Goal: Use online tool/utility: Utilize a website feature to perform a specific function

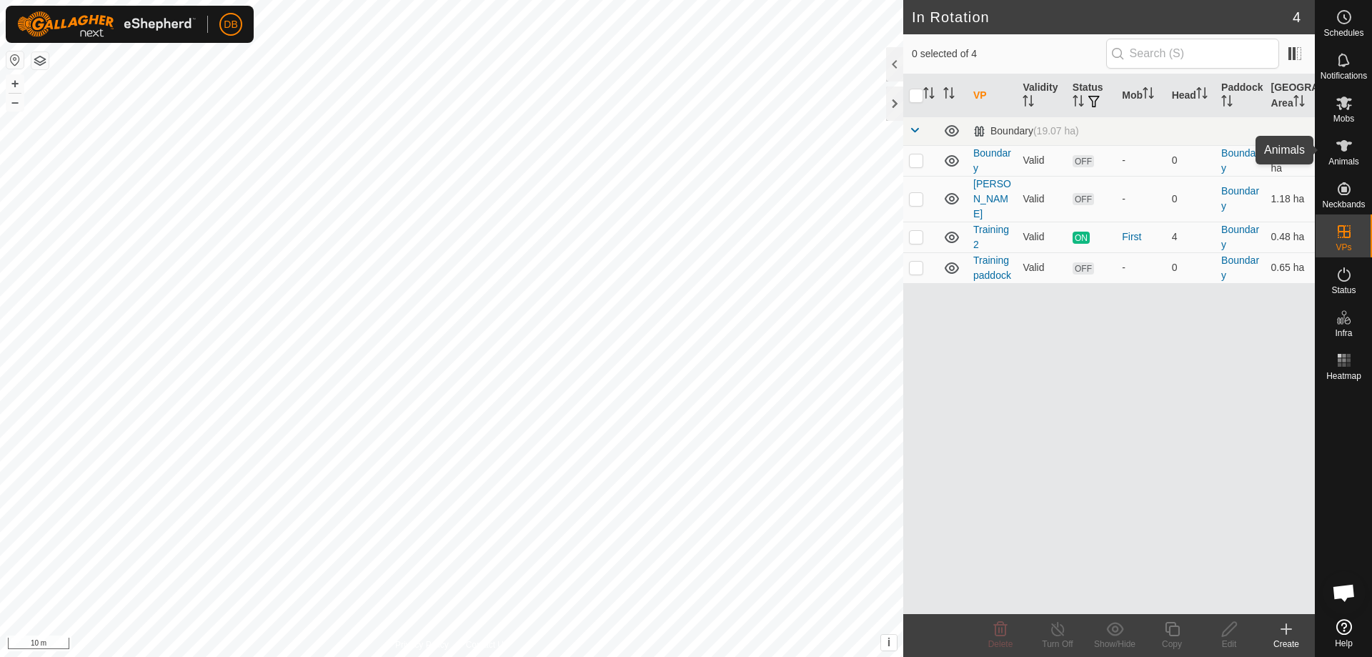
click at [1343, 152] on icon at bounding box center [1344, 145] width 17 height 17
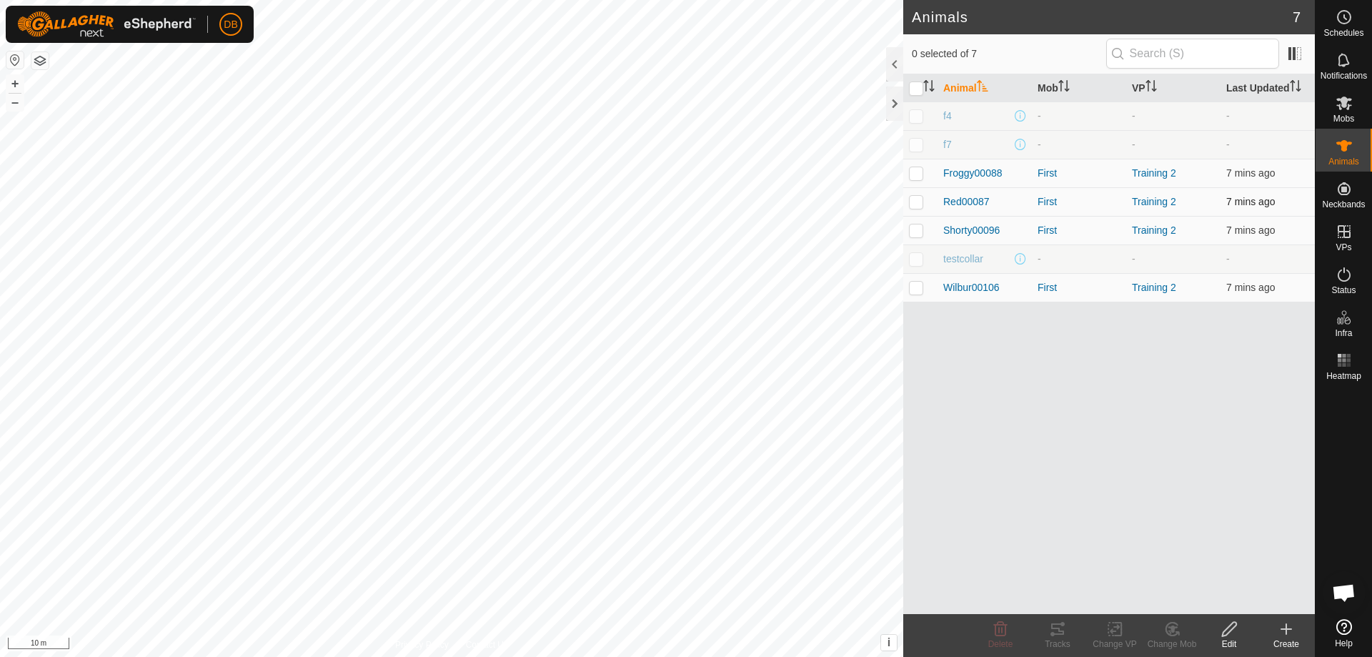
click at [918, 200] on p-checkbox at bounding box center [916, 201] width 14 height 11
checkbox input "true"
click at [1063, 625] on icon at bounding box center [1063, 624] width 4 height 4
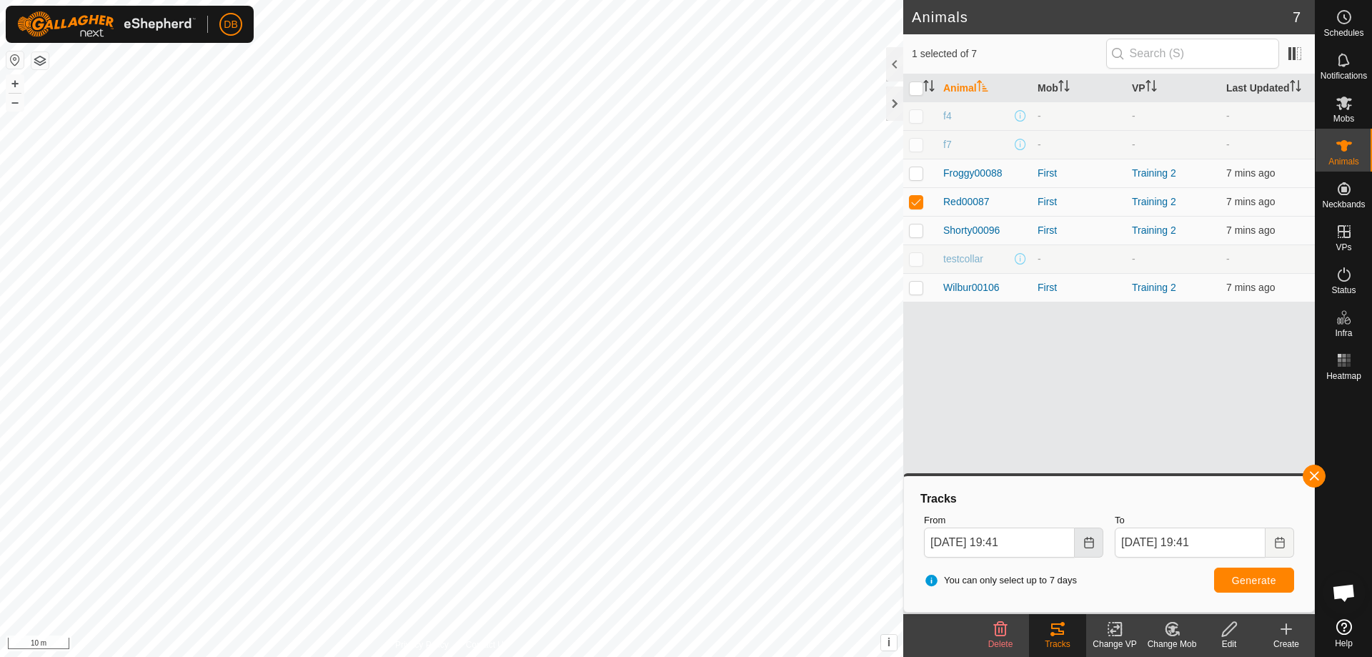
click at [1084, 539] on icon "Choose Date" at bounding box center [1088, 542] width 9 height 11
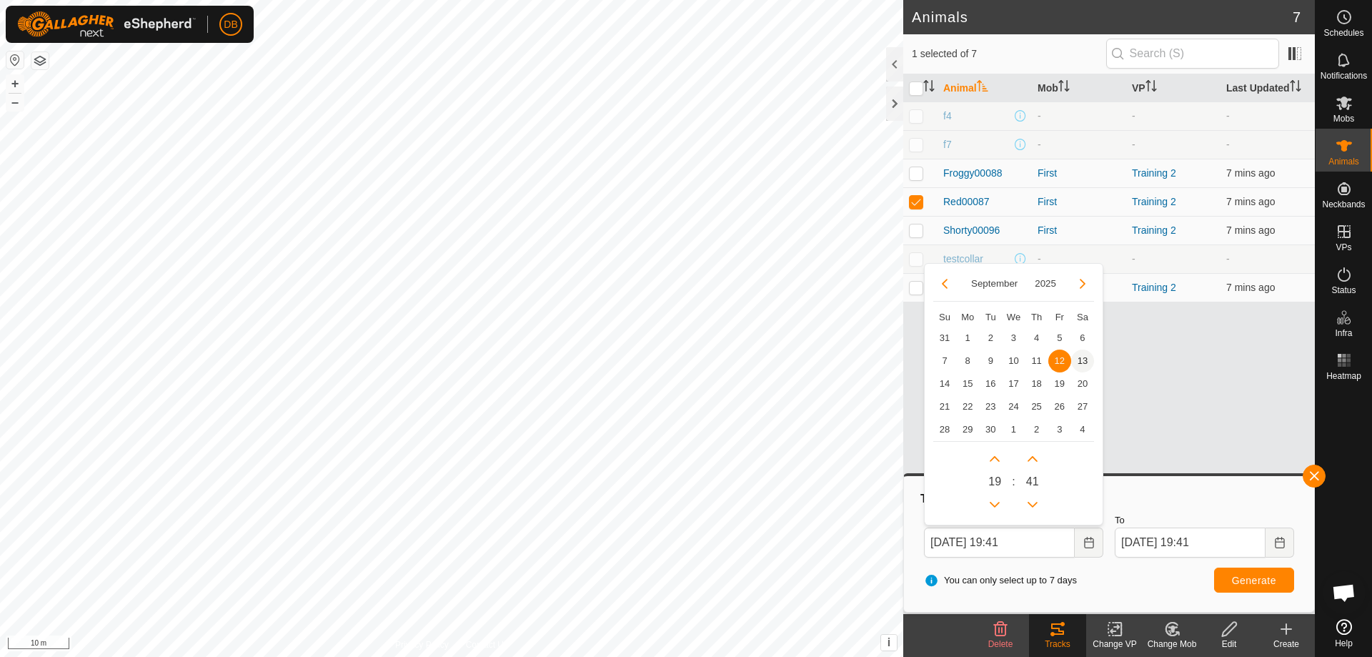
click at [1082, 362] on span "13" at bounding box center [1082, 360] width 23 height 23
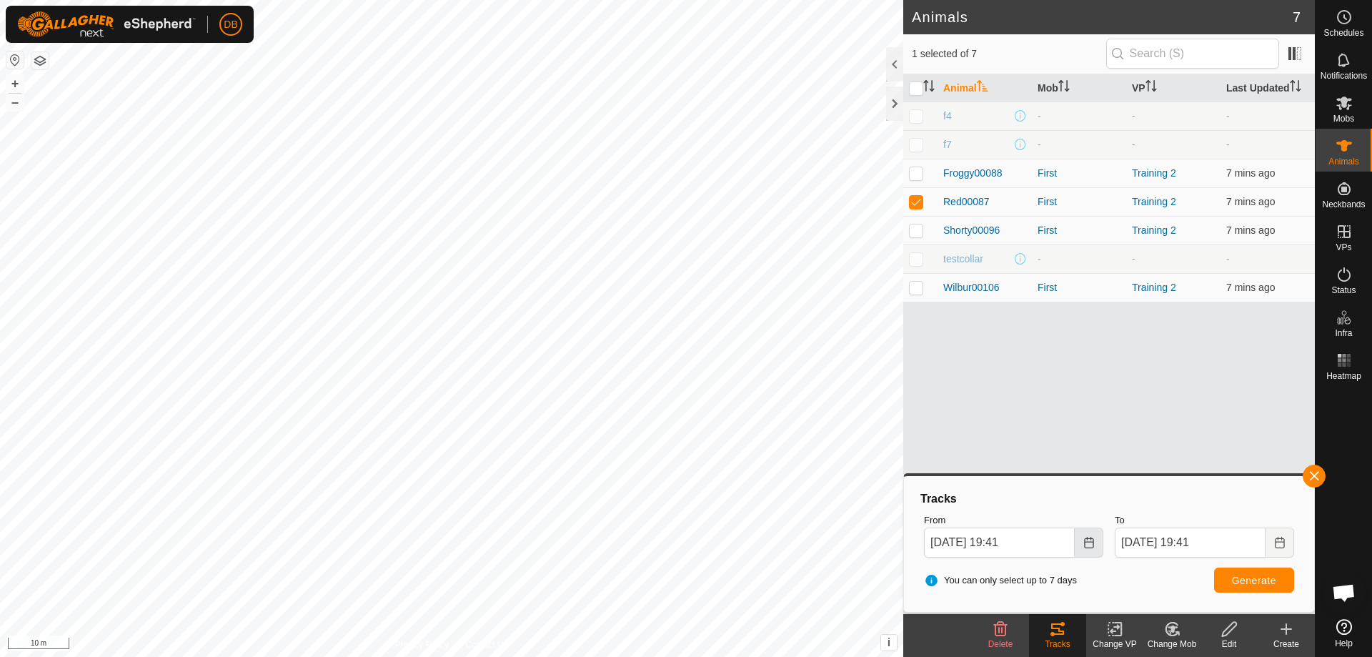
click at [1088, 540] on icon "Choose Date" at bounding box center [1088, 542] width 11 height 11
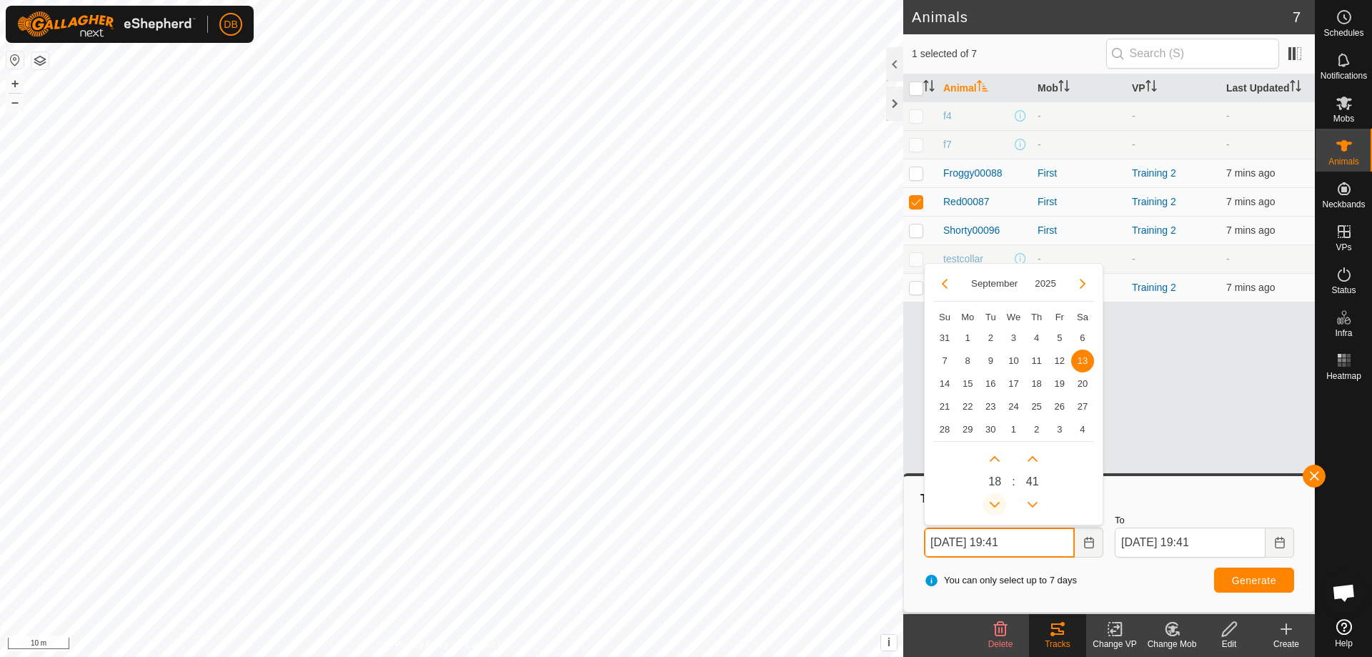
click at [995, 507] on button "Previous Hour" at bounding box center [994, 504] width 23 height 23
type input "13 Sep, 2025 18:41"
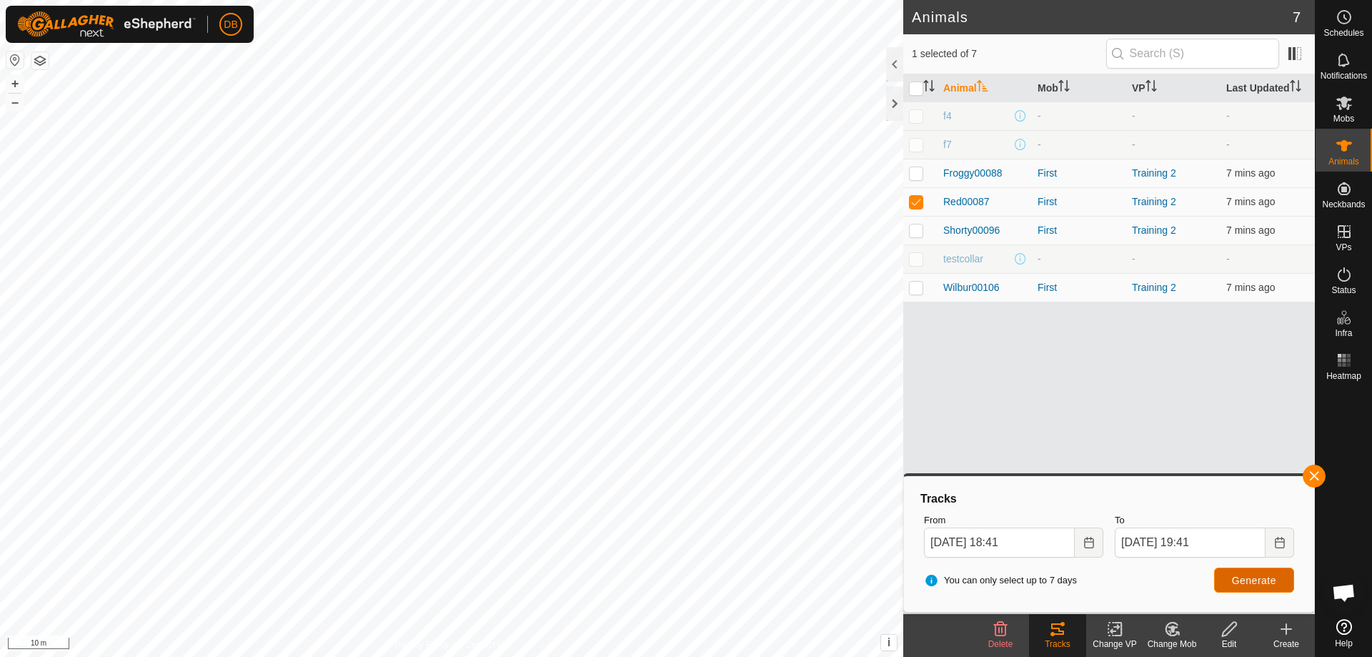
click at [1238, 570] on button "Generate" at bounding box center [1254, 579] width 80 height 25
